Goal: Use online tool/utility: Utilize a website feature to perform a specific function

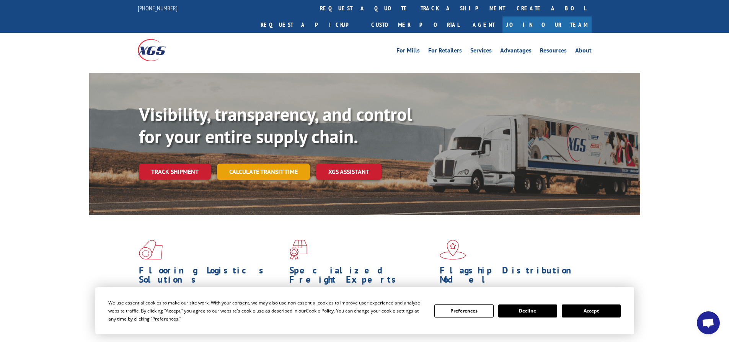
click at [278, 163] on link "Calculate transit time" at bounding box center [263, 171] width 93 height 16
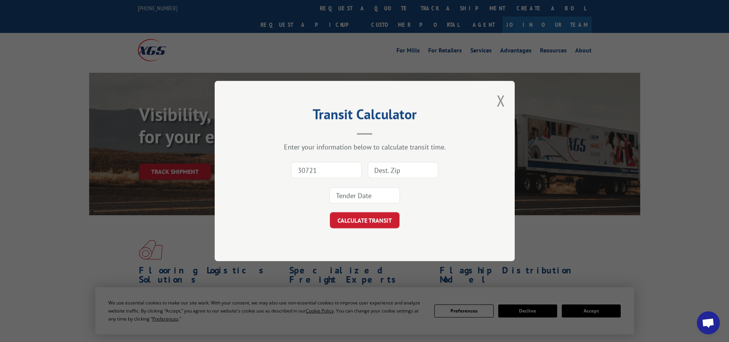
type input "30721"
click at [400, 173] on input at bounding box center [403, 170] width 70 height 16
paste input "80022"
type input "80022"
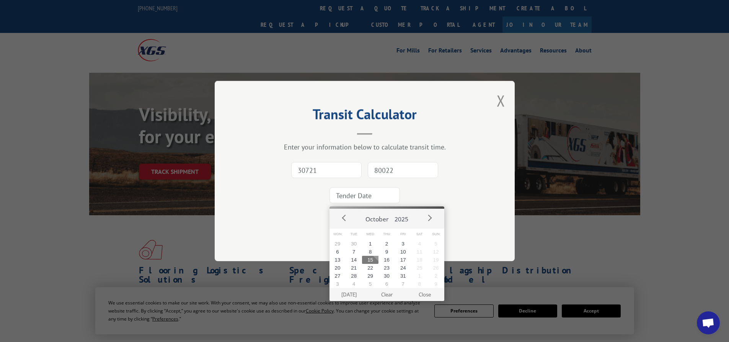
click at [367, 195] on input at bounding box center [365, 195] width 70 height 16
click at [383, 261] on button "16" at bounding box center [387, 260] width 16 height 8
type input "[DATE]"
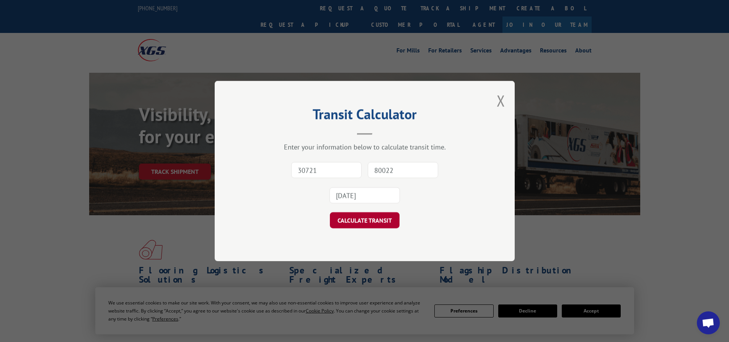
click at [370, 224] on button "CALCULATE TRANSIT" at bounding box center [365, 220] width 70 height 16
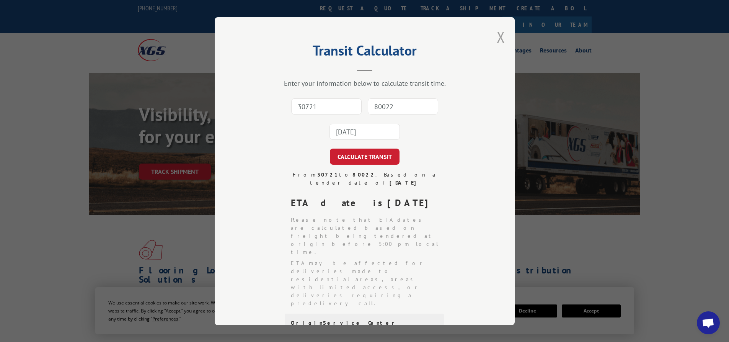
click at [497, 38] on button "Close modal" at bounding box center [501, 37] width 8 height 20
